Goal: Go to known website: Access a specific website the user already knows

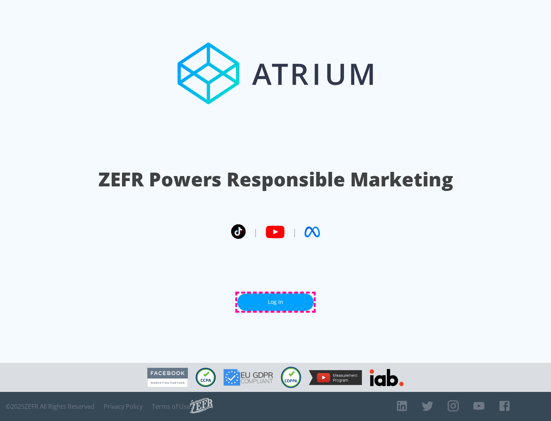
click at [275, 302] on link "Log In" at bounding box center [275, 301] width 76 height 17
